Goal: Transaction & Acquisition: Purchase product/service

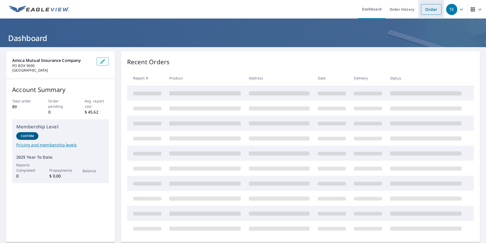
click at [431, 11] on link "Order" at bounding box center [431, 9] width 21 height 11
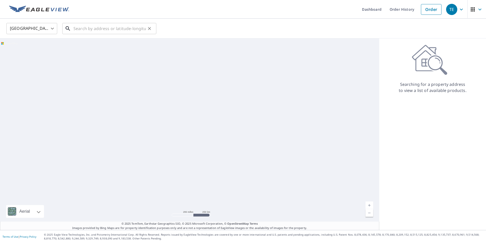
click at [106, 27] on input "text" at bounding box center [109, 28] width 72 height 14
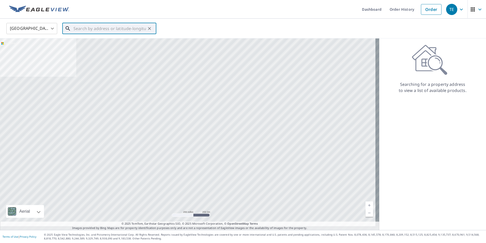
paste input "[STREET_ADDRESS][PERSON_NAME]"
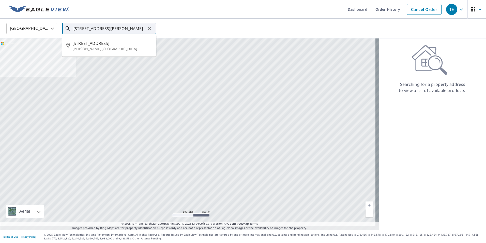
type input "[STREET_ADDRESS][PERSON_NAME]"
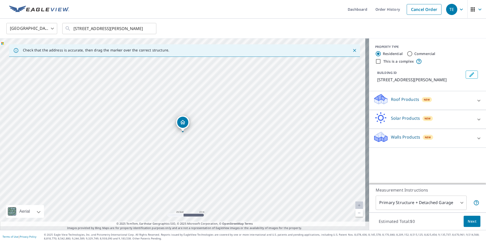
click at [476, 98] on icon at bounding box center [479, 100] width 6 height 6
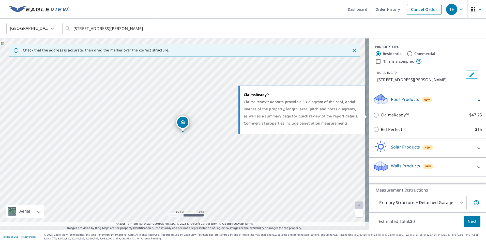
click at [396, 116] on p "ClaimsReady™" at bounding box center [395, 115] width 28 height 6
click at [381, 116] on input "ClaimsReady™ $47.25" at bounding box center [377, 115] width 8 height 6
checkbox input "true"
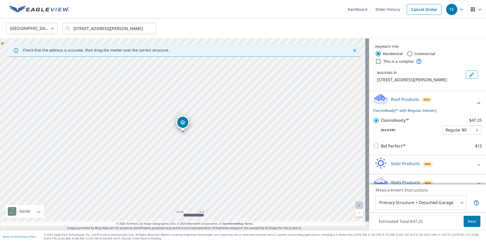
scroll to position [14, 0]
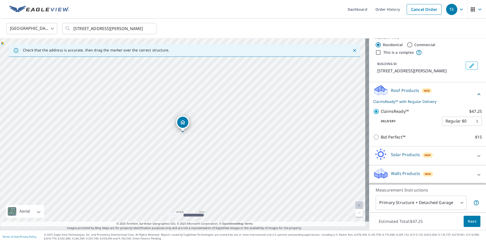
click at [468, 218] on span "Next" at bounding box center [472, 221] width 9 height 6
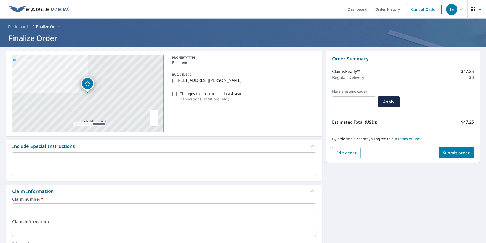
click at [32, 206] on input "text" at bounding box center [164, 208] width 304 height 10
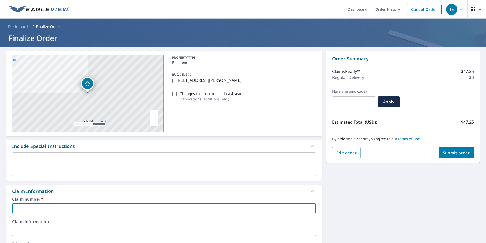
paste input "60010575763"
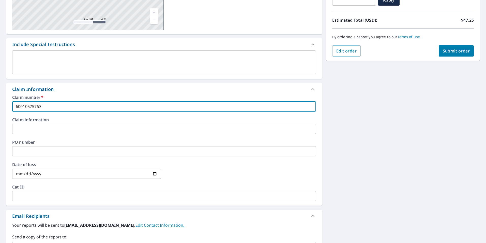
type input "60010575763"
click at [153, 173] on input "date" at bounding box center [86, 173] width 149 height 10
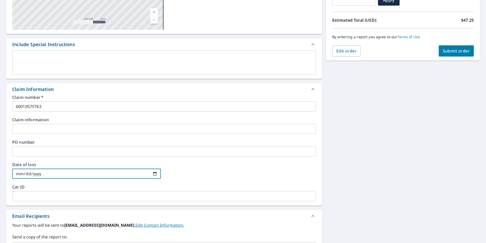
type input "[DATE]"
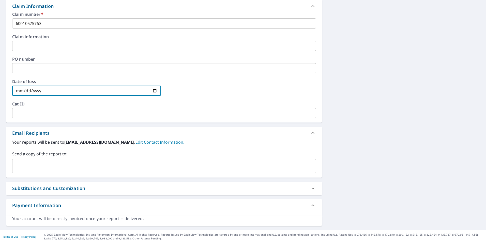
click at [67, 161] on input "text" at bounding box center [160, 166] width 292 height 10
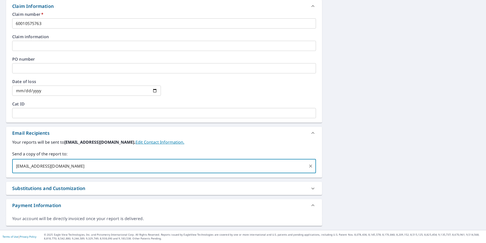
type input "[EMAIL_ADDRESS][DOMAIN_NAME]"
click at [373, 167] on div "[STREET_ADDRESS][PERSON_NAME] Aerial Road A standard road map Aerial A detailed…" at bounding box center [243, 45] width 486 height 367
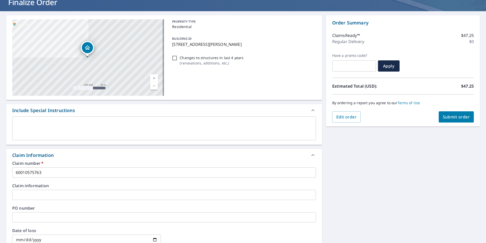
scroll to position [0, 0]
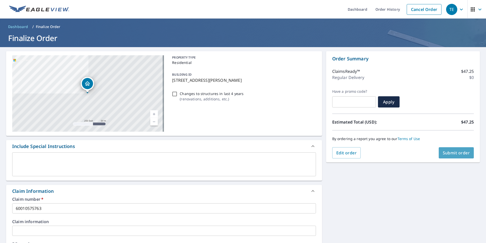
click at [447, 154] on span "Submit order" at bounding box center [456, 153] width 27 height 6
